Goal: Task Accomplishment & Management: Manage account settings

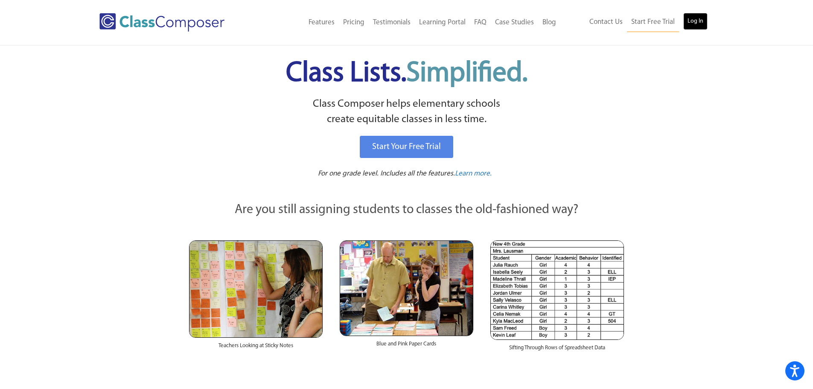
click at [694, 23] on link "Log In" at bounding box center [695, 21] width 24 height 17
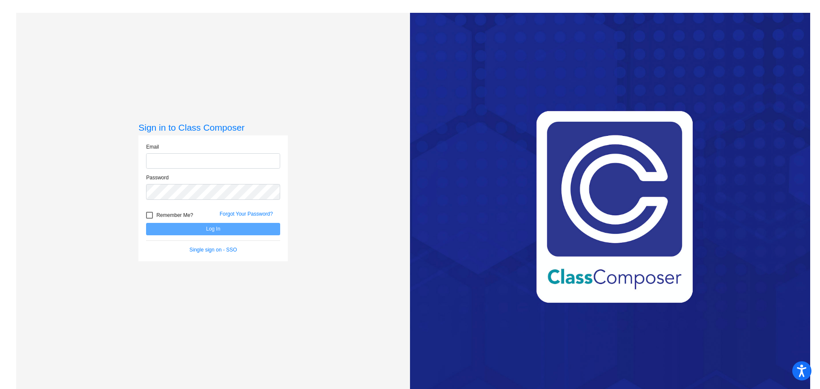
type input "kthorpe@cvs.k12.mi.us"
click at [225, 228] on button "Log In" at bounding box center [213, 229] width 134 height 12
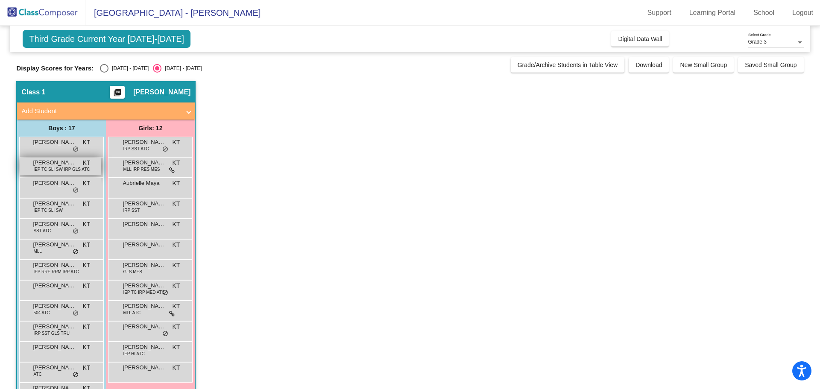
click at [49, 166] on span "IEP TC SLI SW IRP GLS ATC" at bounding box center [61, 169] width 56 height 6
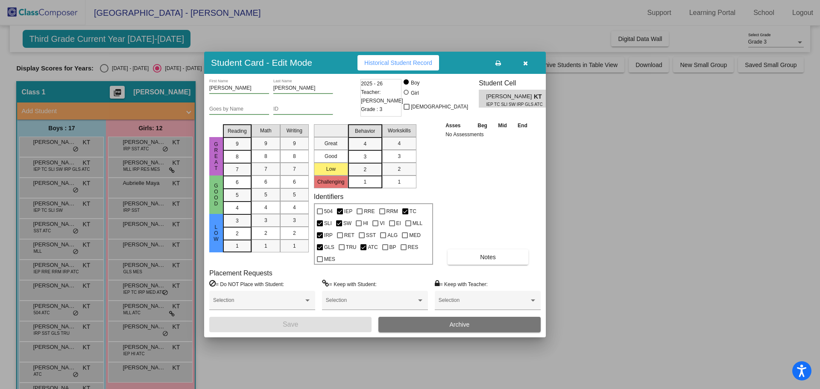
drag, startPoint x: 587, startPoint y: 183, endPoint x: 141, endPoint y: 97, distance: 454.6
click at [583, 180] on div at bounding box center [410, 194] width 820 height 389
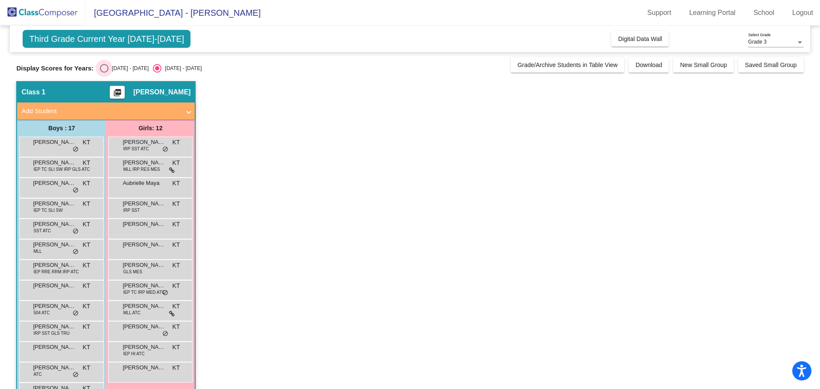
drag, startPoint x: 119, startPoint y: 67, endPoint x: 125, endPoint y: 70, distance: 6.5
click at [120, 67] on div "2024 - 2025" at bounding box center [128, 68] width 40 height 8
click at [104, 73] on input "2024 - 2025" at bounding box center [104, 73] width 0 height 0
radio input "true"
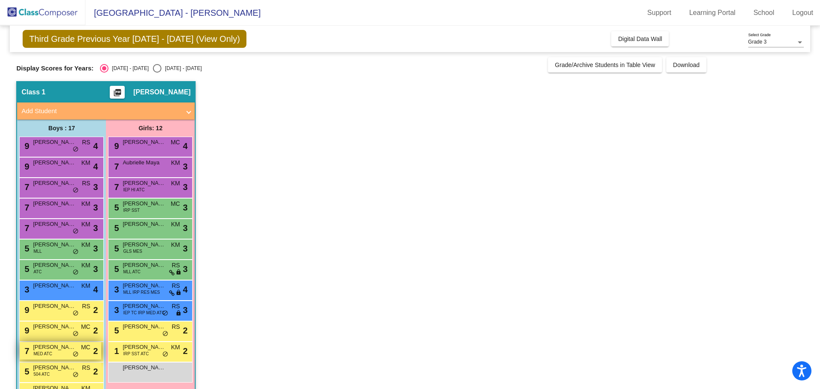
scroll to position [110, 0]
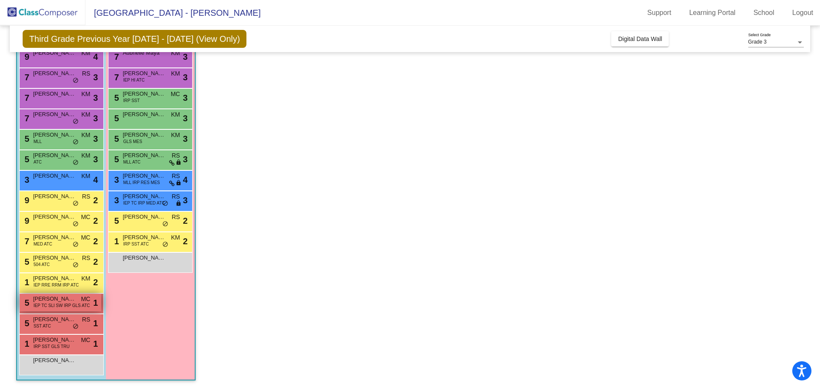
click at [61, 298] on span "Benjamin Harrison" at bounding box center [54, 299] width 43 height 9
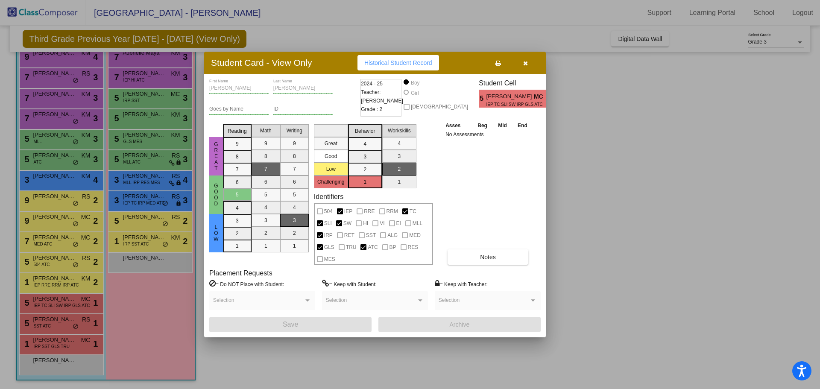
click at [613, 240] on div at bounding box center [410, 194] width 820 height 389
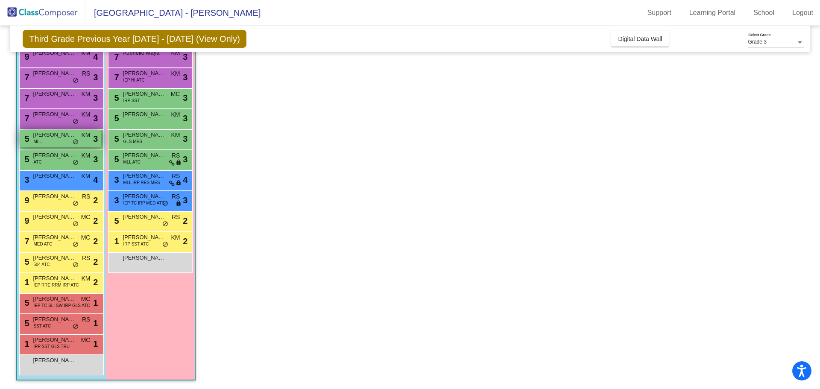
click at [42, 141] on div "5 Gabriel Sarhan MLL KM lock do_not_disturb_alt 3" at bounding box center [61, 138] width 82 height 17
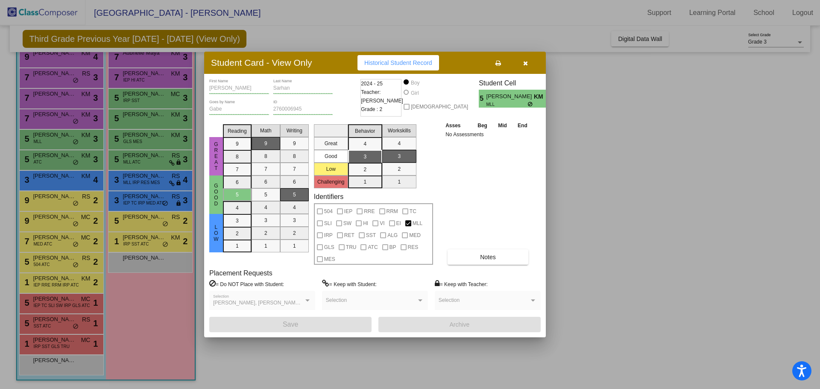
click at [525, 67] on button "button" at bounding box center [524, 62] width 27 height 15
